Goal: Find specific page/section: Find specific page/section

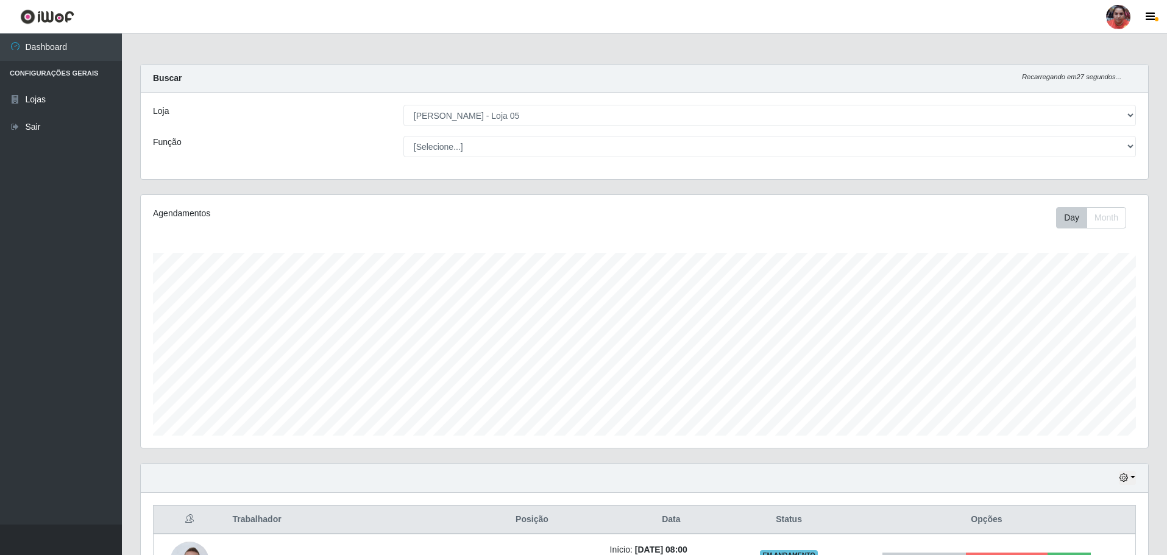
select select "252"
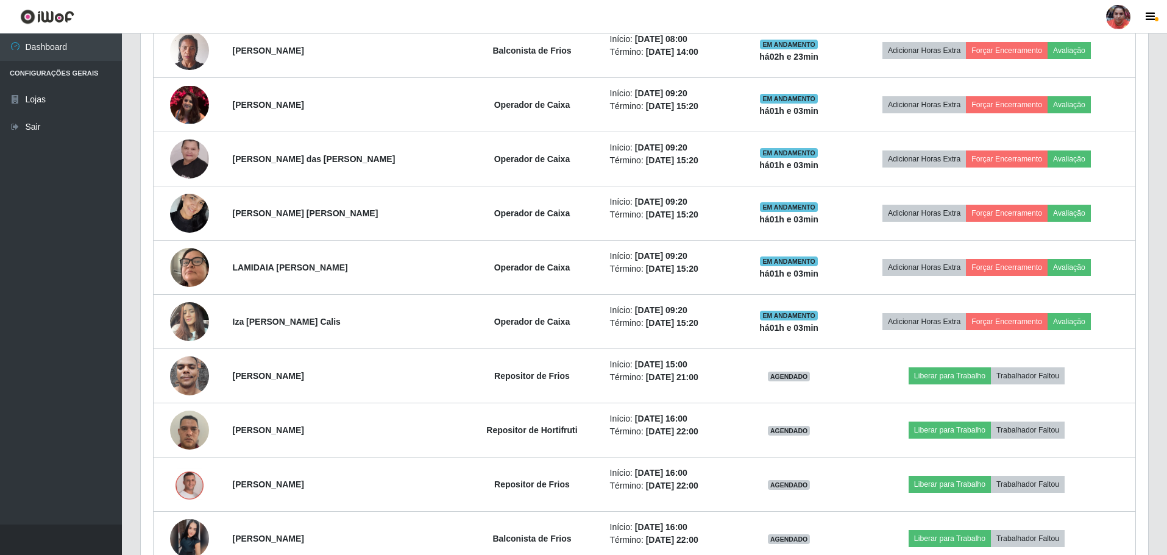
scroll to position [253, 1007]
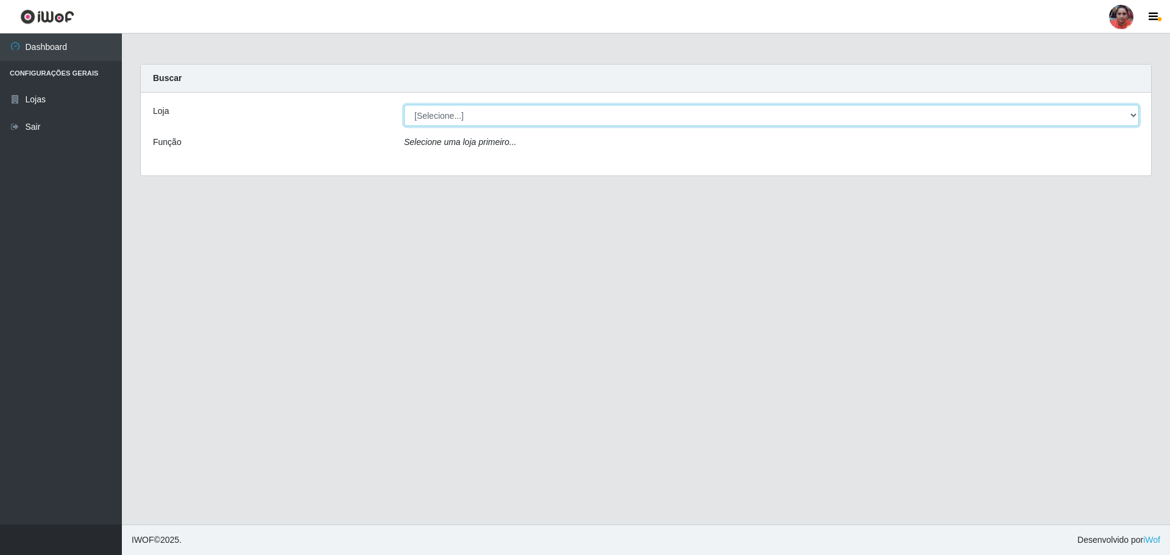
click at [1137, 108] on select "[Selecione...] Mar Vermelho - Loja 05" at bounding box center [771, 115] width 735 height 21
select select "252"
click at [404, 105] on select "[Selecione...] Mar Vermelho - Loja 05" at bounding box center [771, 115] width 735 height 21
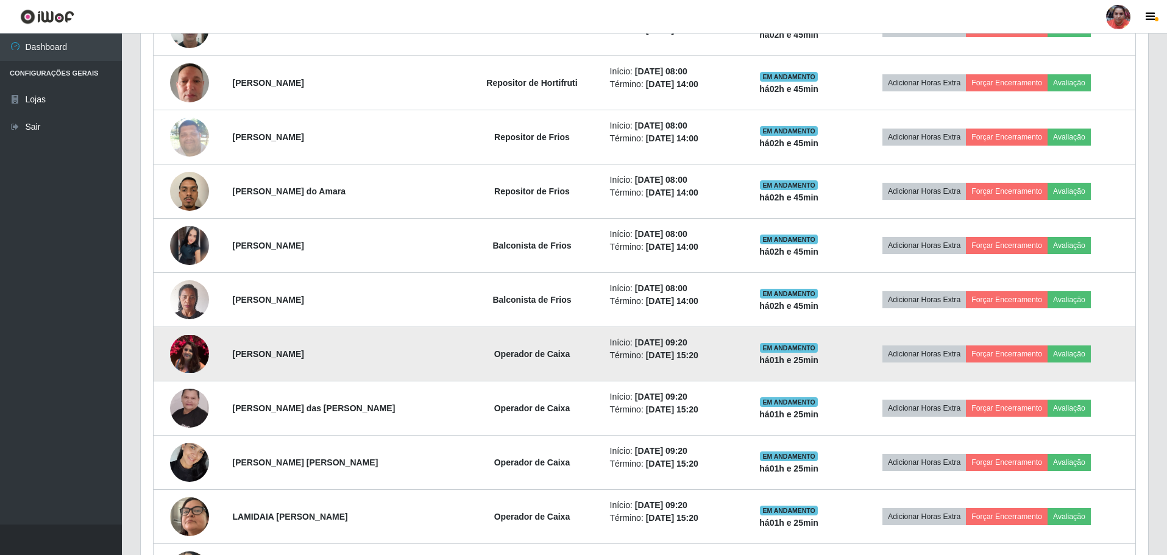
scroll to position [792, 0]
